Goal: Find specific page/section: Find specific page/section

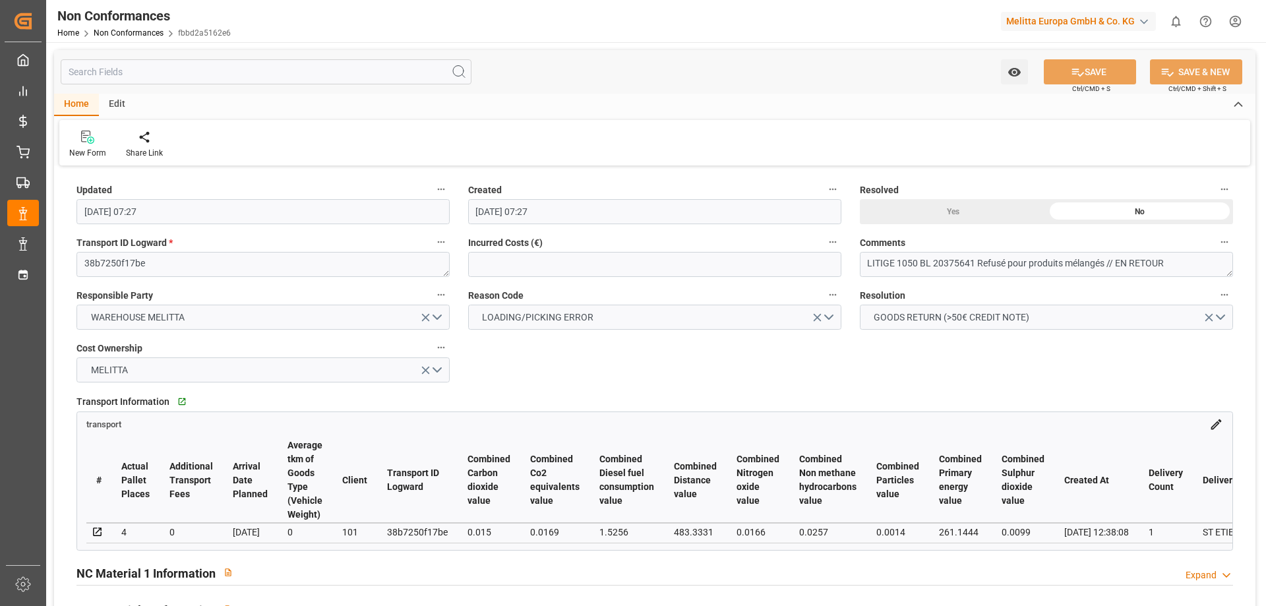
scroll to position [0, 768]
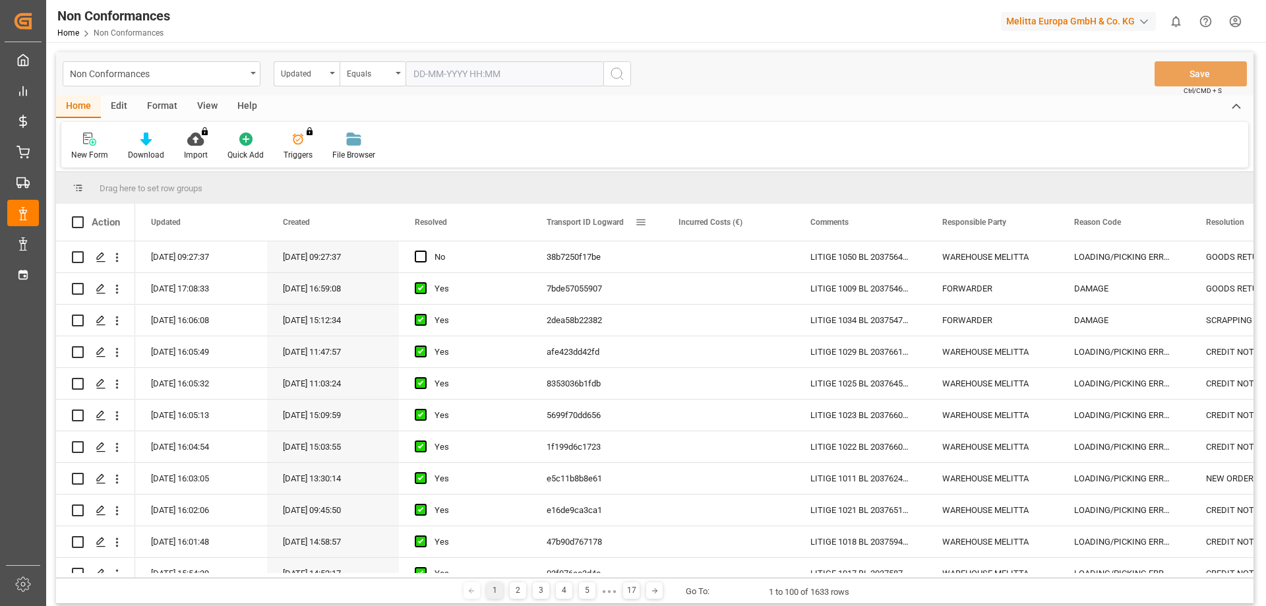
scroll to position [66, 0]
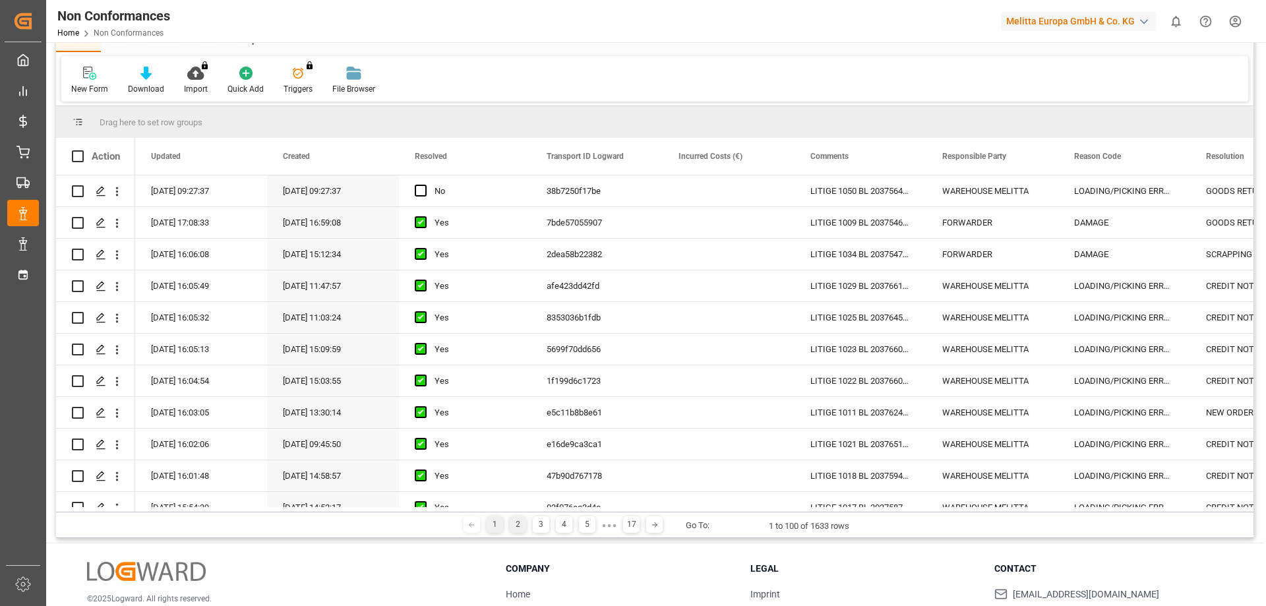
click at [520, 530] on div "2" at bounding box center [518, 524] width 16 height 16
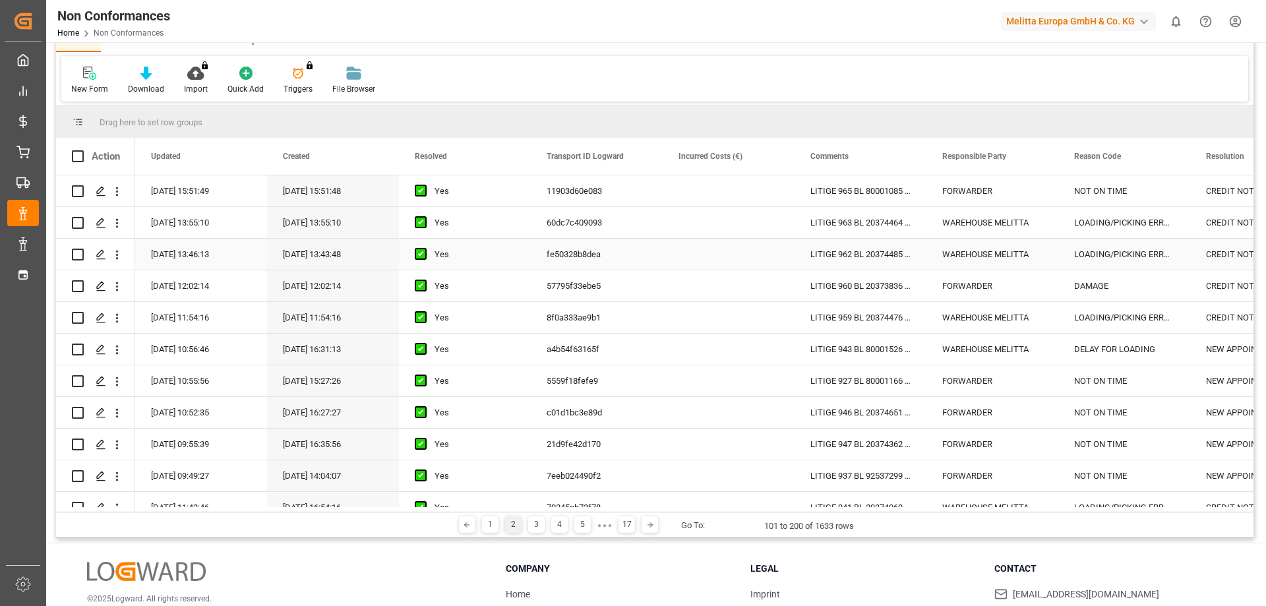
scroll to position [0, 0]
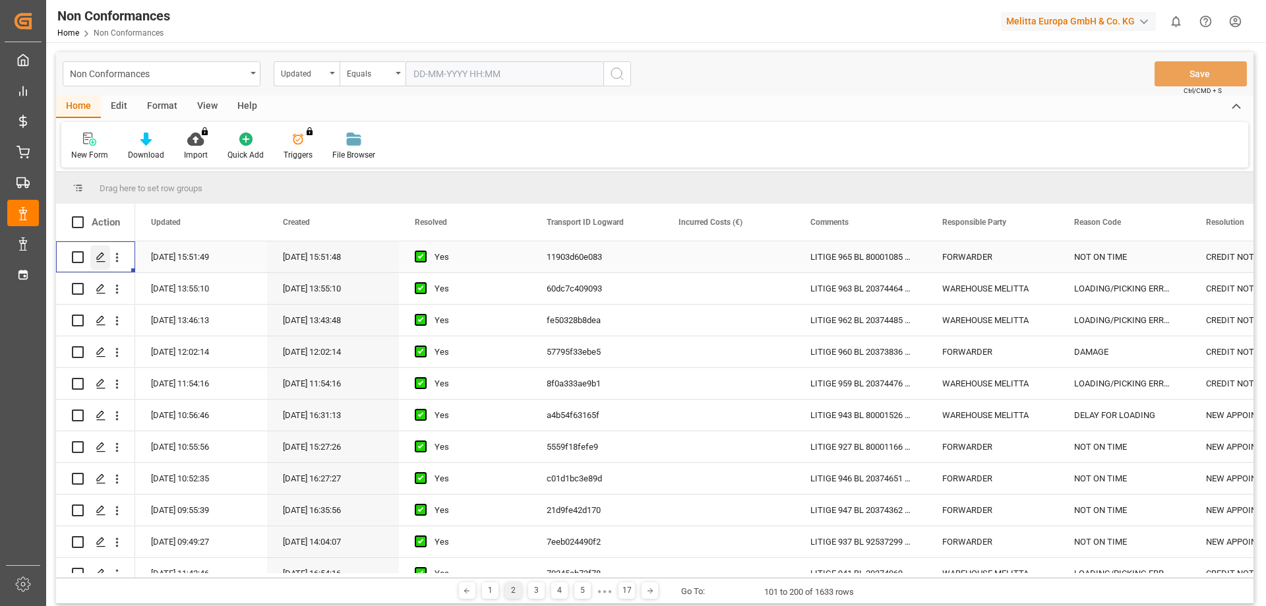
click at [102, 254] on polygon "Press SPACE to select this row." at bounding box center [100, 256] width 7 height 7
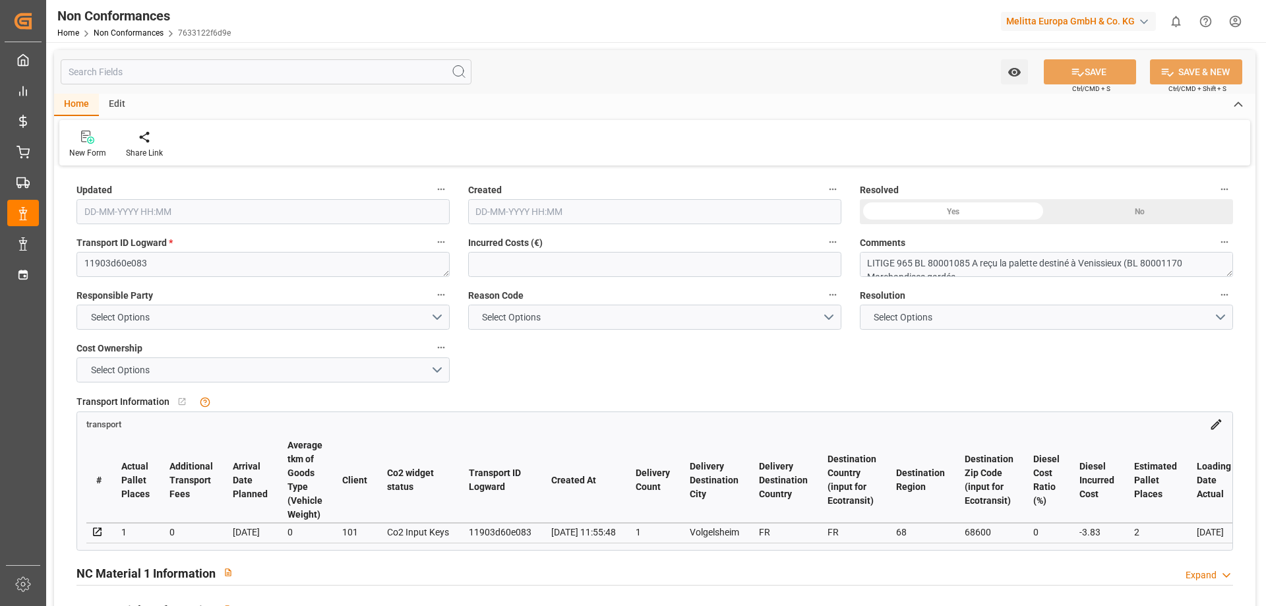
type input "[DATE] 13:51"
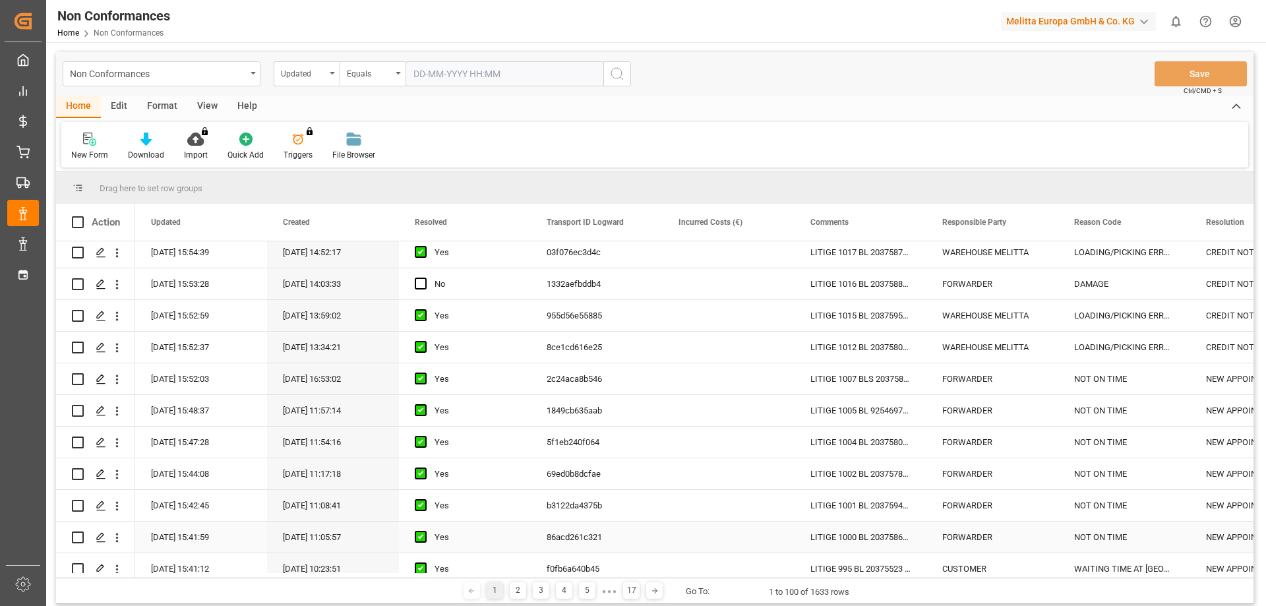
scroll to position [330, 0]
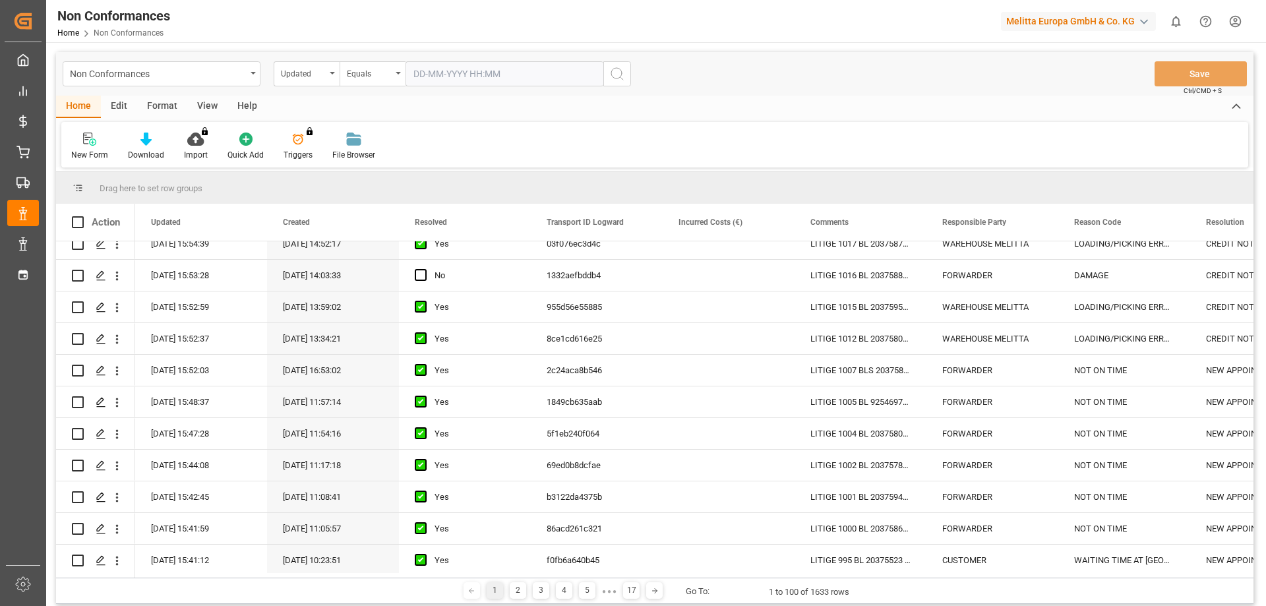
click at [493, 587] on div "1" at bounding box center [495, 590] width 16 height 16
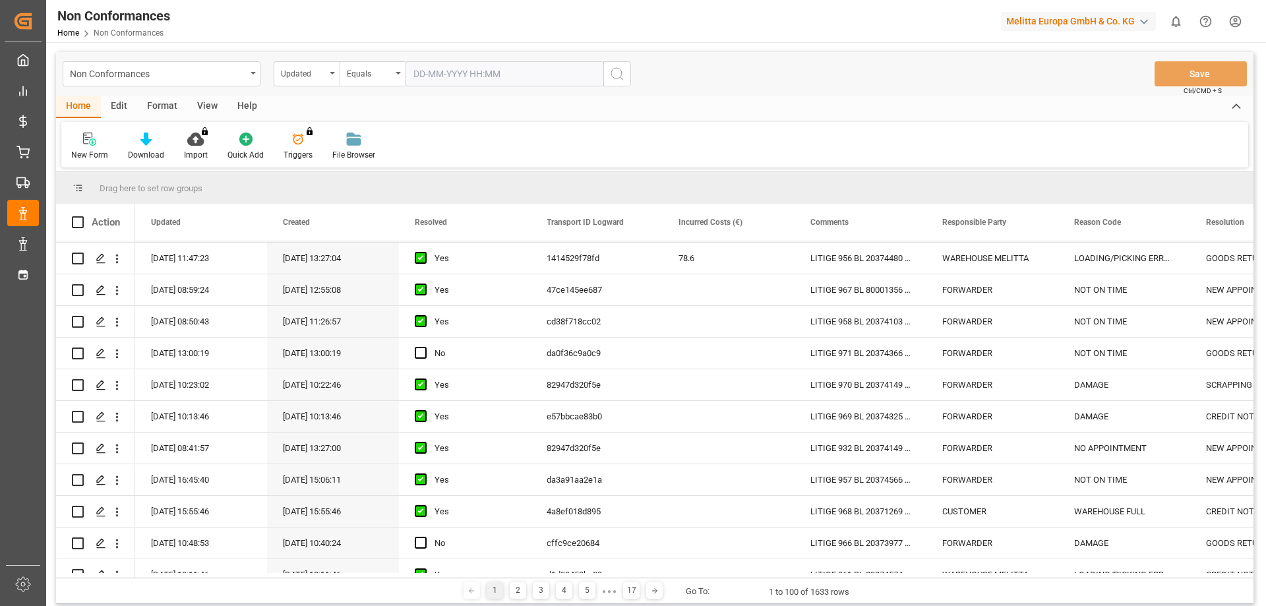
scroll to position [2839, 0]
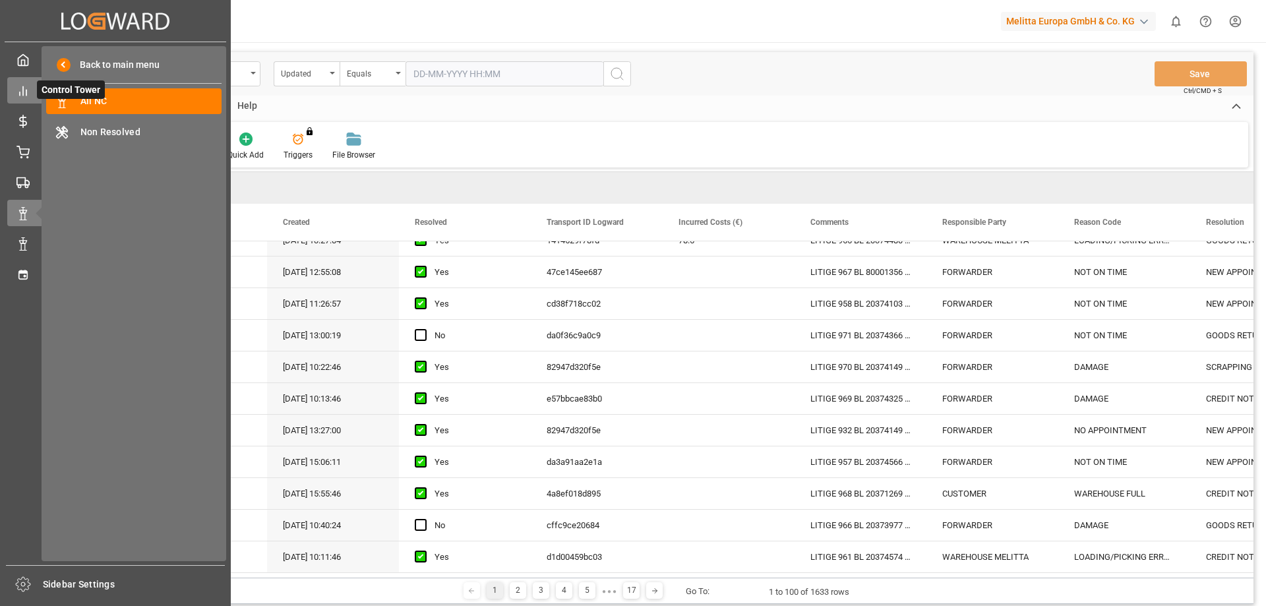
click at [38, 100] on div "Control Tower Control Tower" at bounding box center [115, 90] width 216 height 26
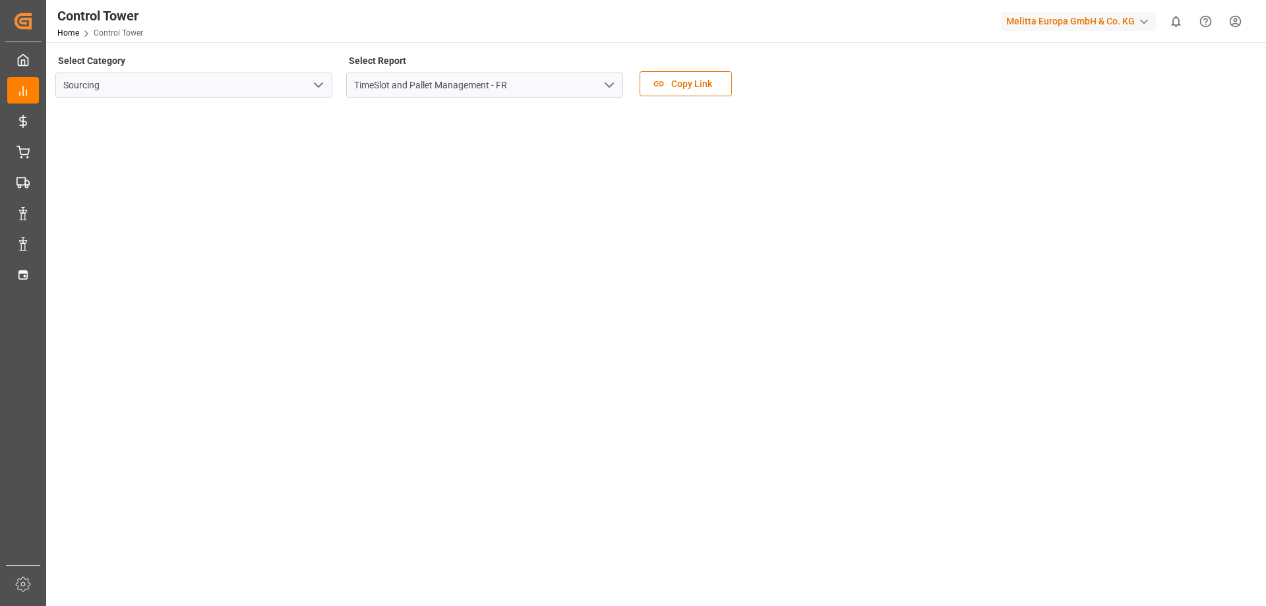
scroll to position [191, 0]
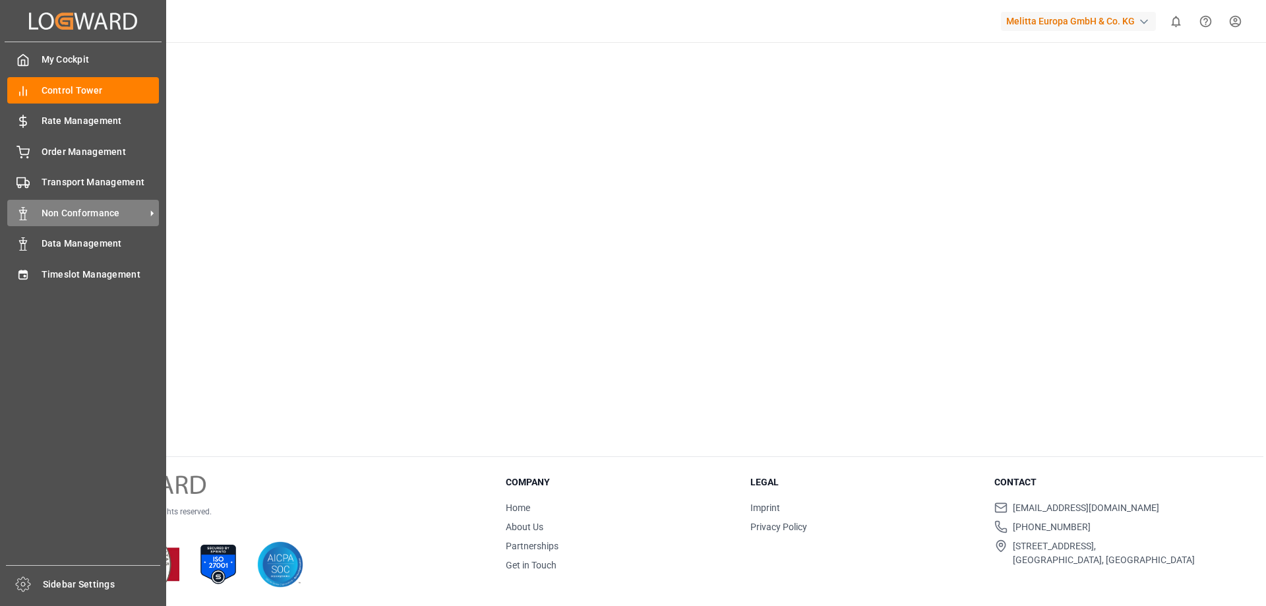
click at [63, 210] on span "Non Conformance" at bounding box center [94, 213] width 104 height 14
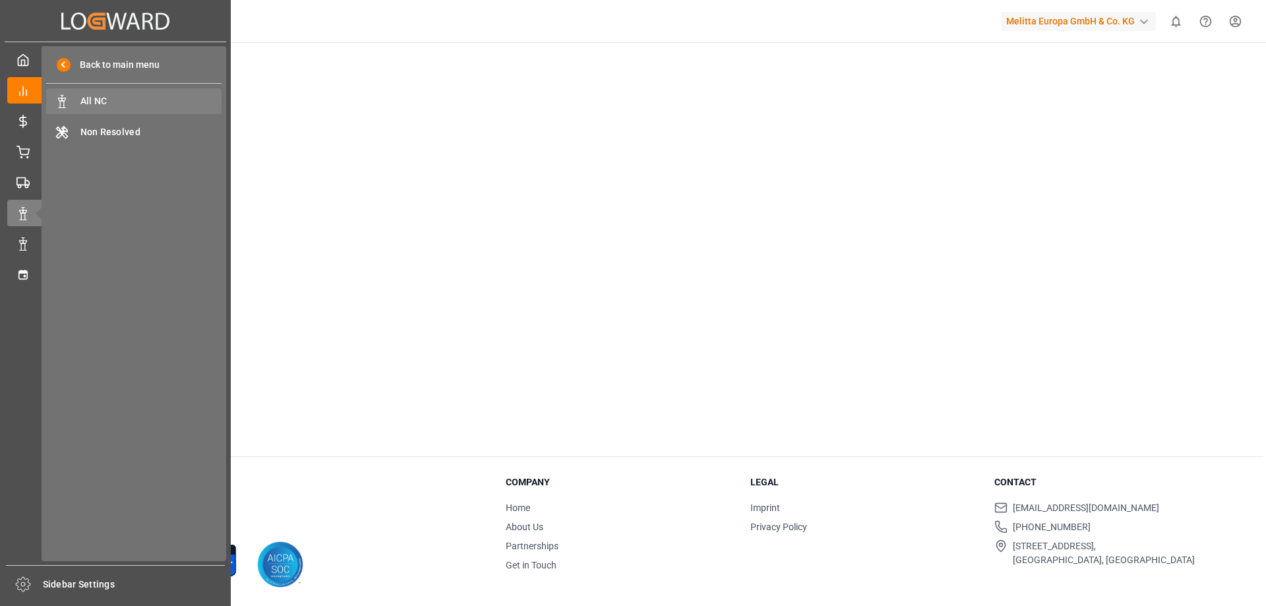
click at [117, 111] on div "All NC All NC" at bounding box center [133, 101] width 175 height 26
